Goal: Download file/media

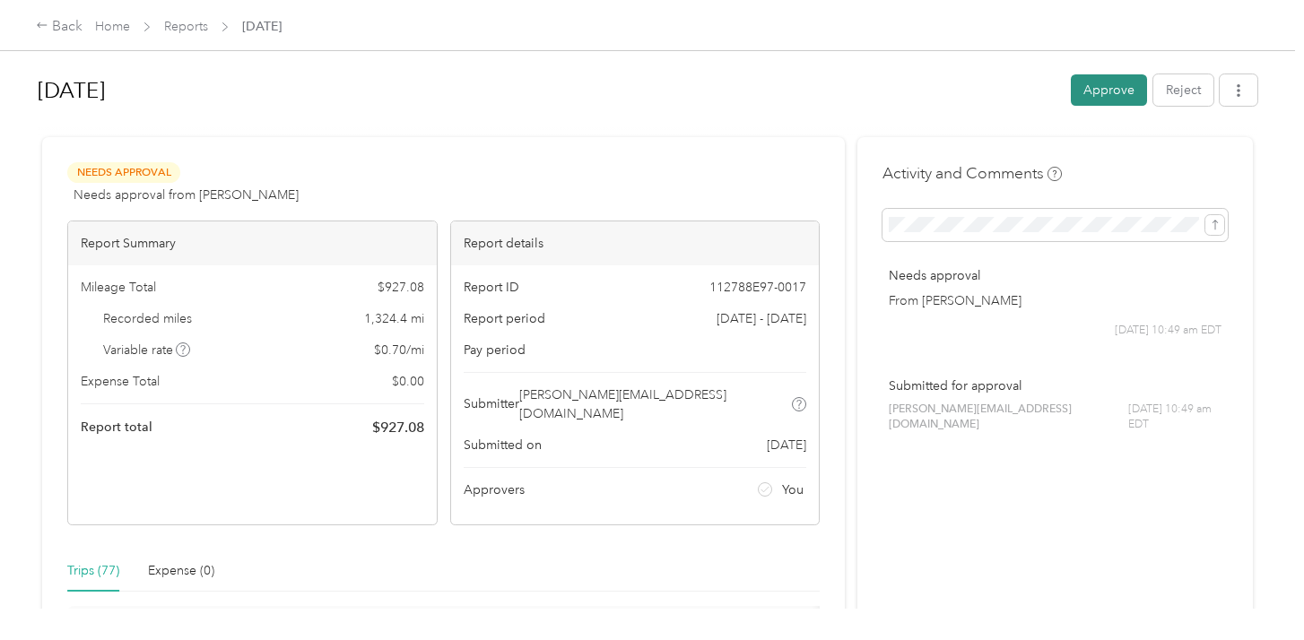
click at [1094, 92] on button "Approve" at bounding box center [1109, 89] width 76 height 31
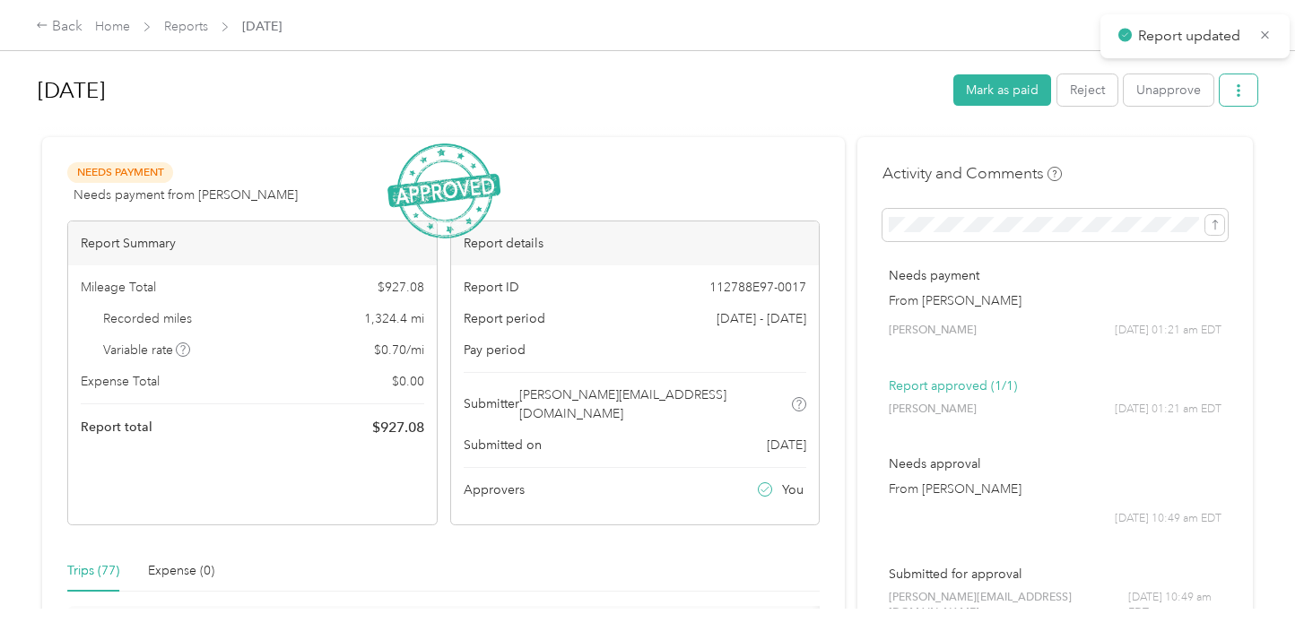
click at [1247, 100] on button "button" at bounding box center [1239, 89] width 38 height 31
click at [1211, 157] on span "Download" at bounding box center [1196, 155] width 59 height 19
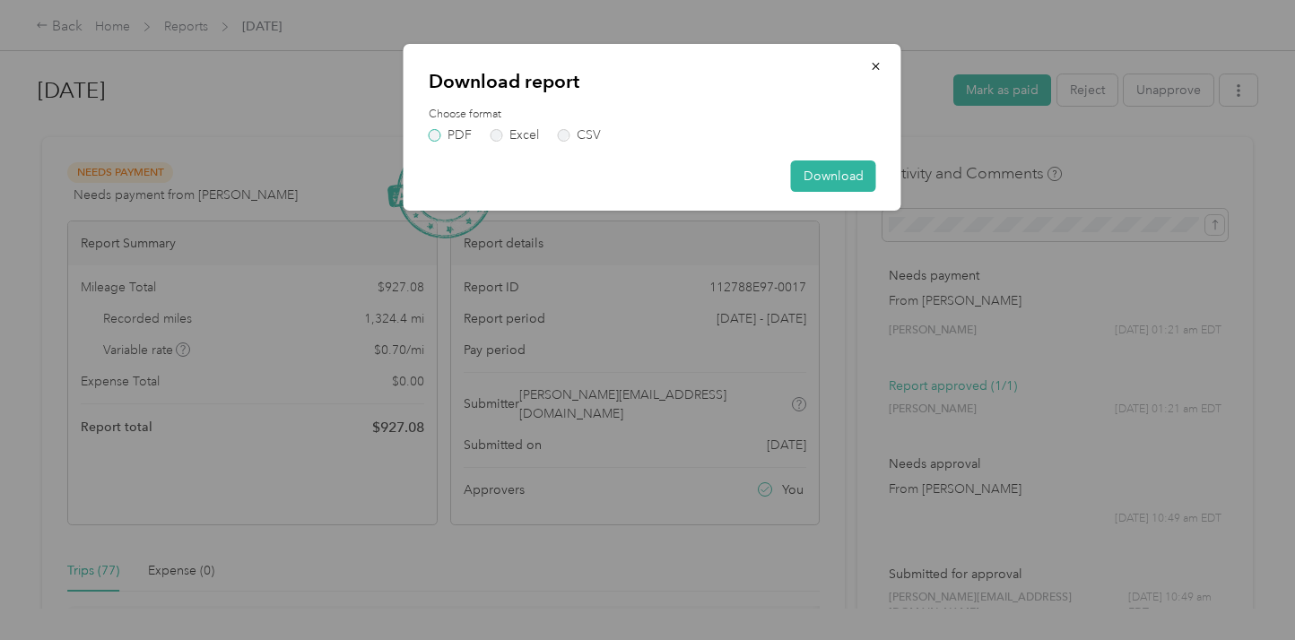
click at [440, 134] on label "PDF" at bounding box center [450, 135] width 43 height 13
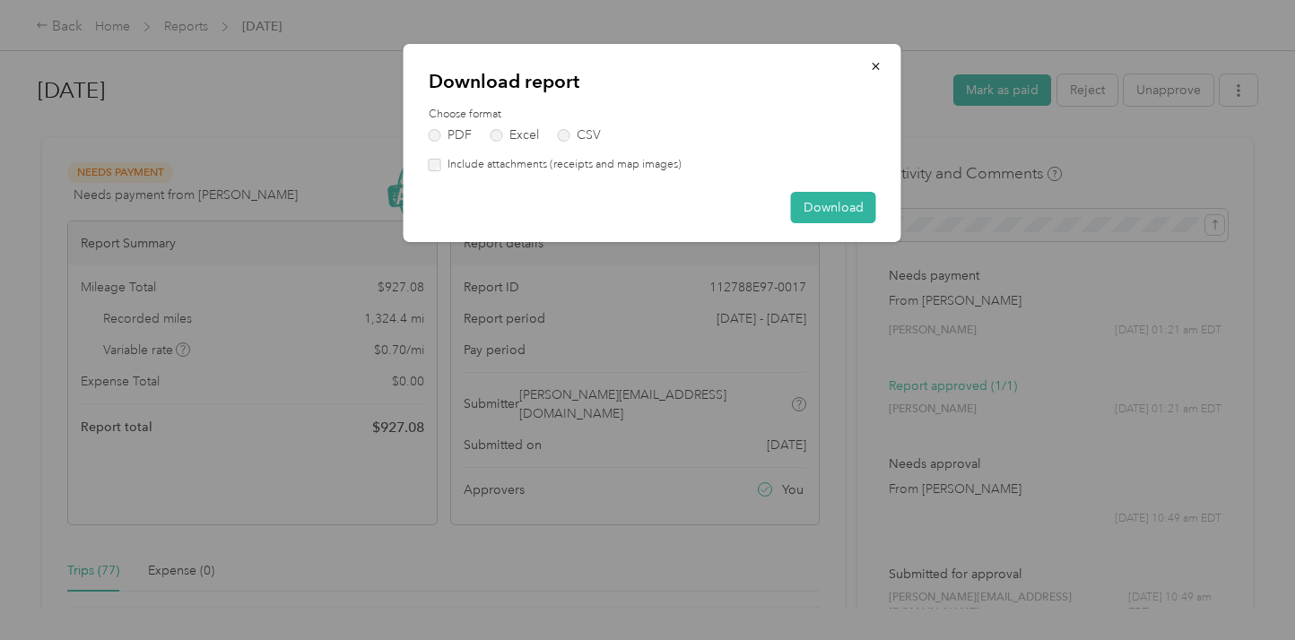
click at [567, 171] on label "Include attachments (receipts and map images)" at bounding box center [561, 165] width 240 height 16
click at [795, 199] on button "Download" at bounding box center [833, 207] width 85 height 31
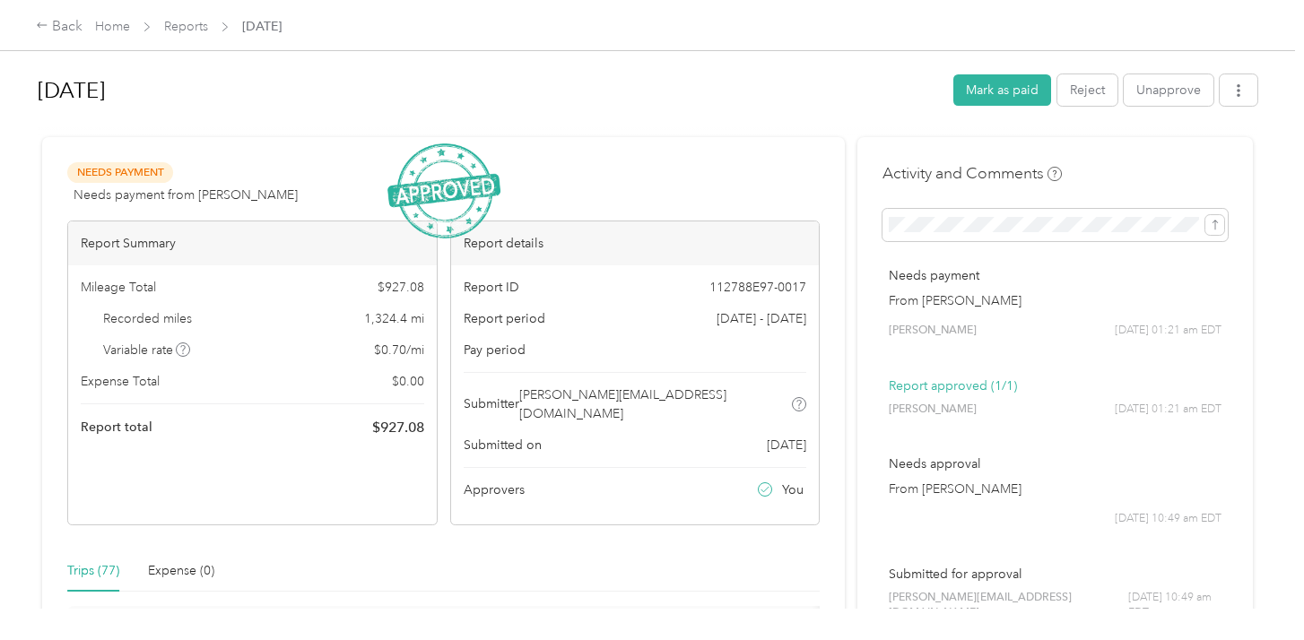
click at [1268, 99] on div "[DATE] Mark as paid Reject Unapprove Needs Payment Needs payment from [PERSON_N…" at bounding box center [647, 304] width 1295 height 609
click at [1252, 98] on button "button" at bounding box center [1239, 89] width 38 height 31
click at [1214, 154] on span "Download" at bounding box center [1196, 155] width 59 height 19
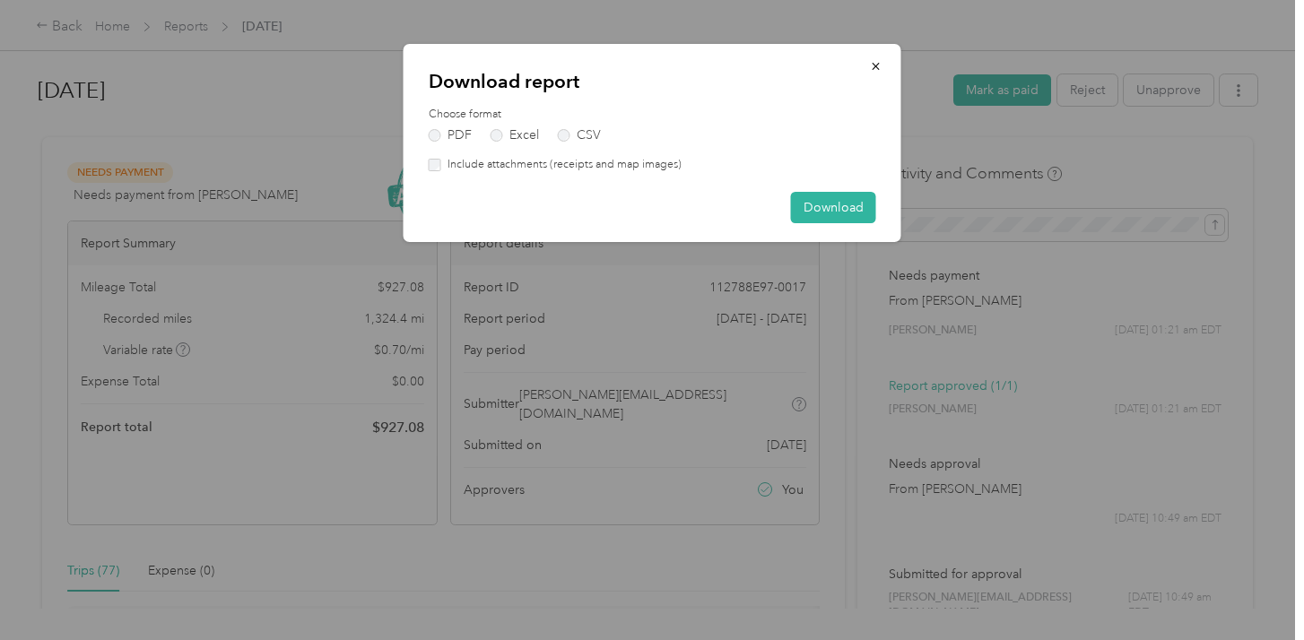
click at [550, 167] on label "Include attachments (receipts and map images)" at bounding box center [561, 165] width 240 height 16
click at [838, 195] on button "Download" at bounding box center [833, 207] width 85 height 31
